Goal: Find specific page/section: Find specific page/section

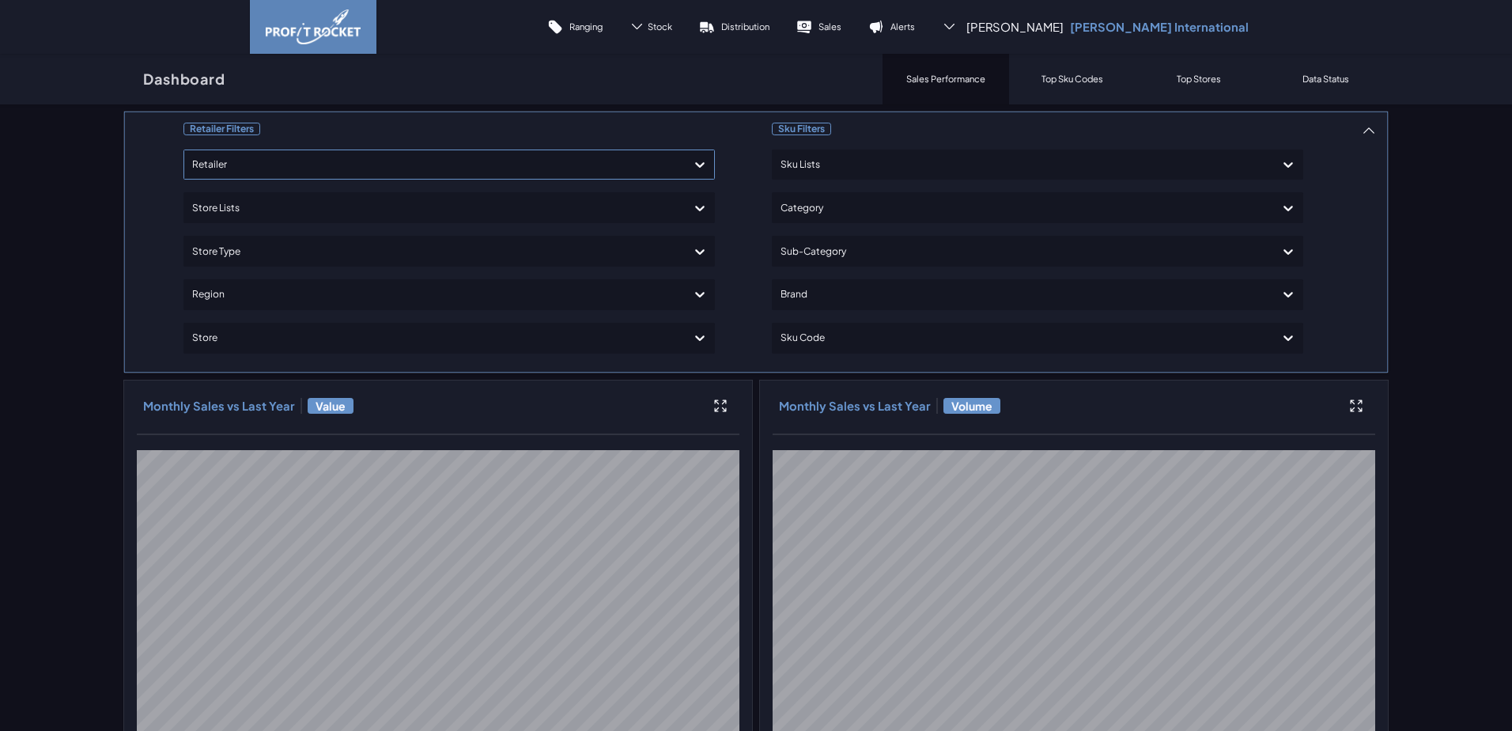
click at [241, 161] on div at bounding box center [434, 164] width 485 height 23
click at [214, 236] on div "Shoprite Checkers" at bounding box center [449, 236] width 517 height 27
click at [239, 224] on div "Shoprite Checkers" at bounding box center [449, 236] width 517 height 27
click at [814, 335] on div at bounding box center [1022, 338] width 485 height 23
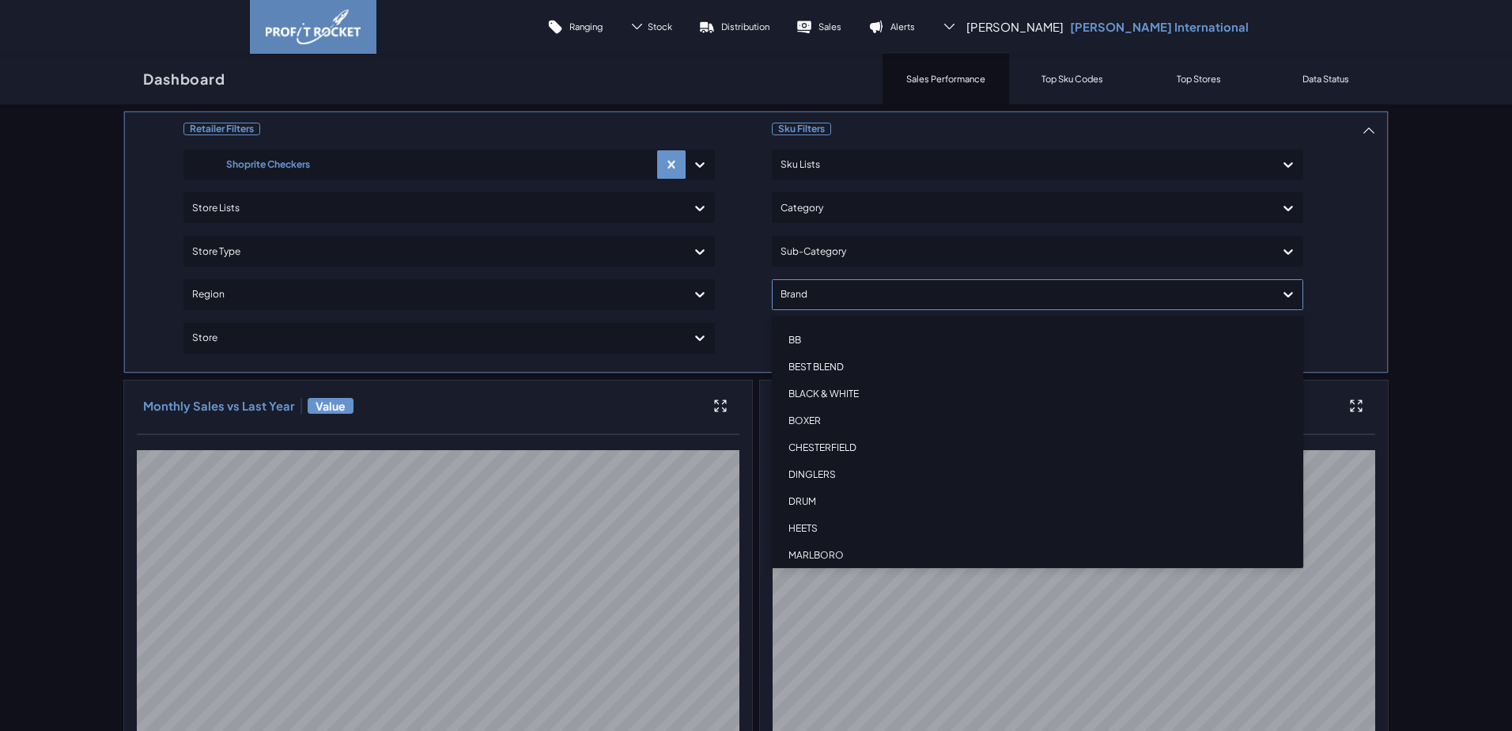
scroll to position [119, 0]
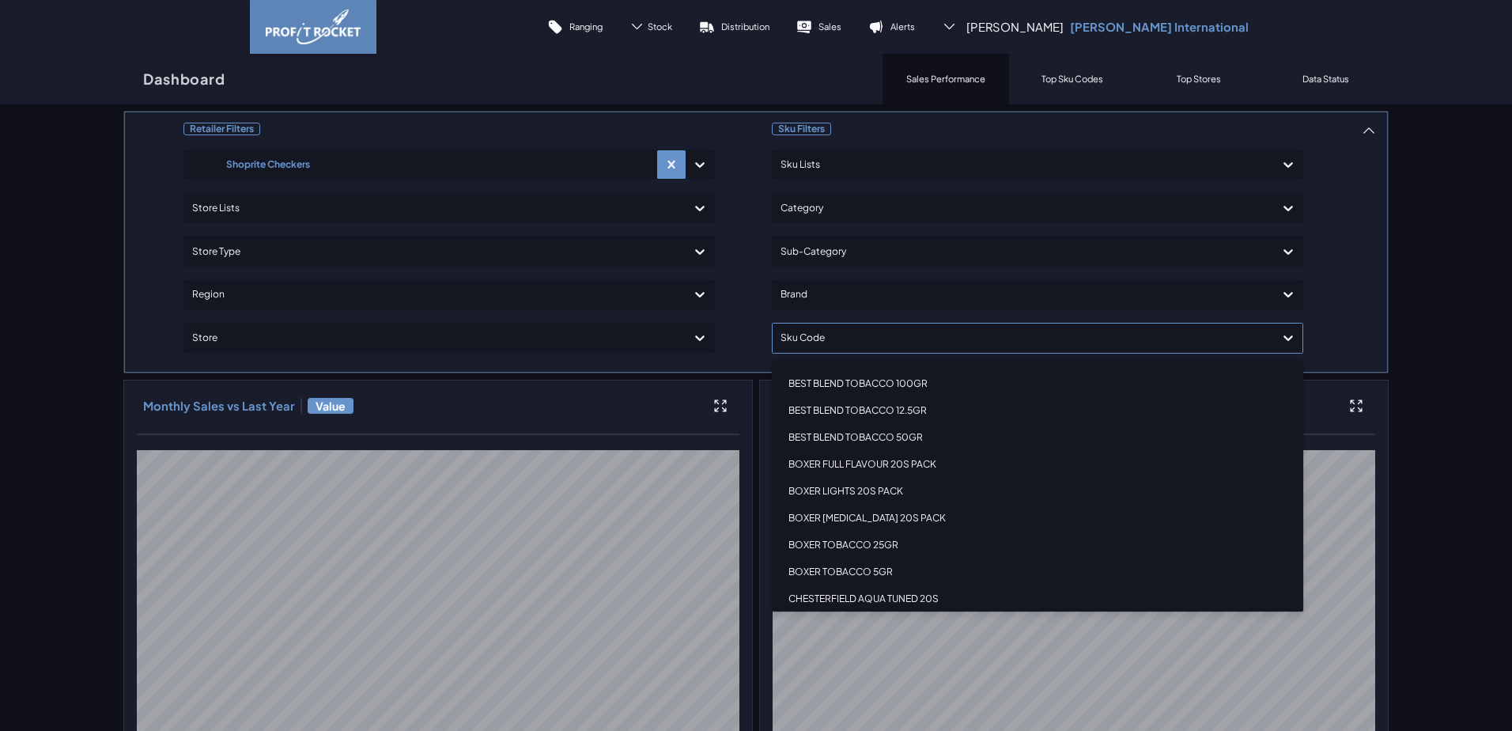
click at [1280, 332] on icon at bounding box center [1288, 338] width 16 height 16
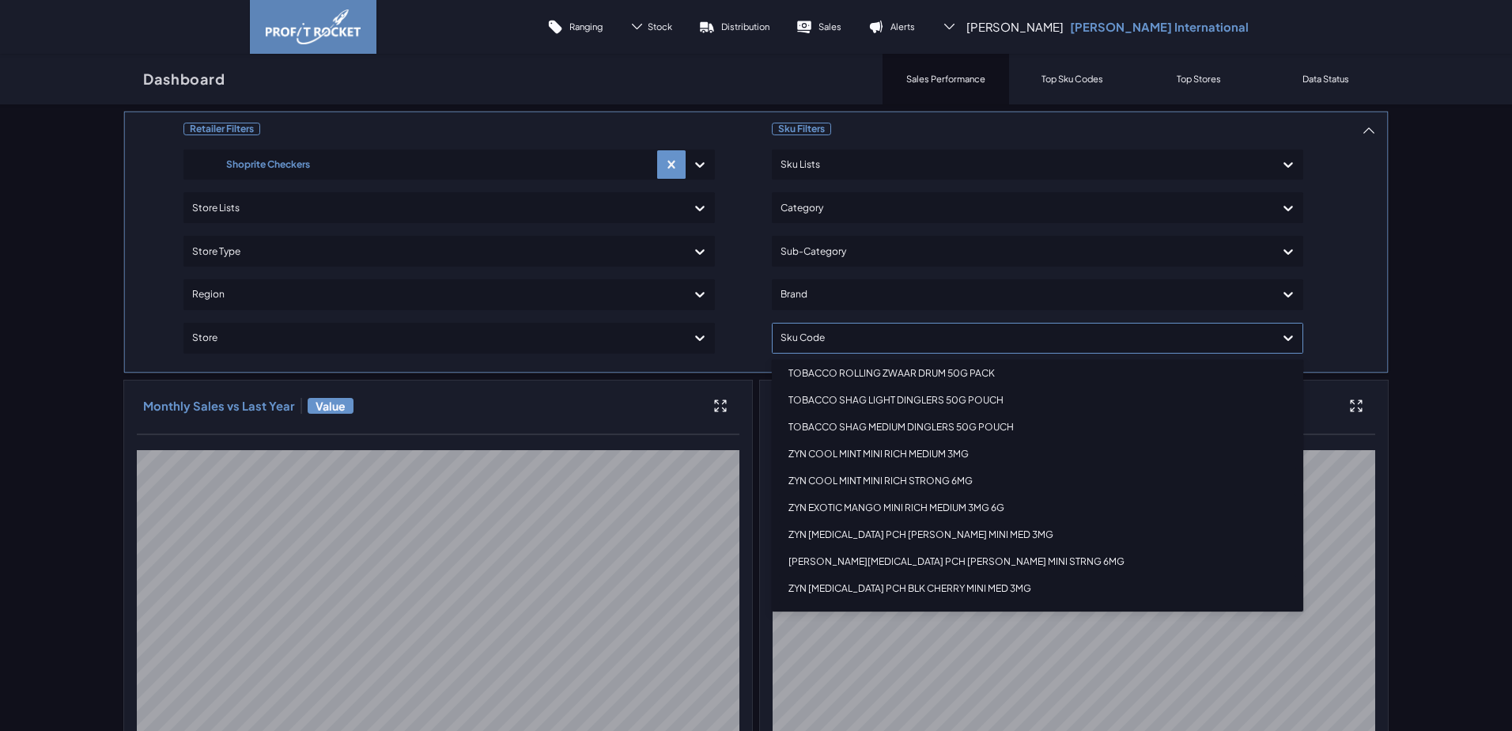
scroll to position [2269, 0]
